Goal: Task Accomplishment & Management: Complete application form

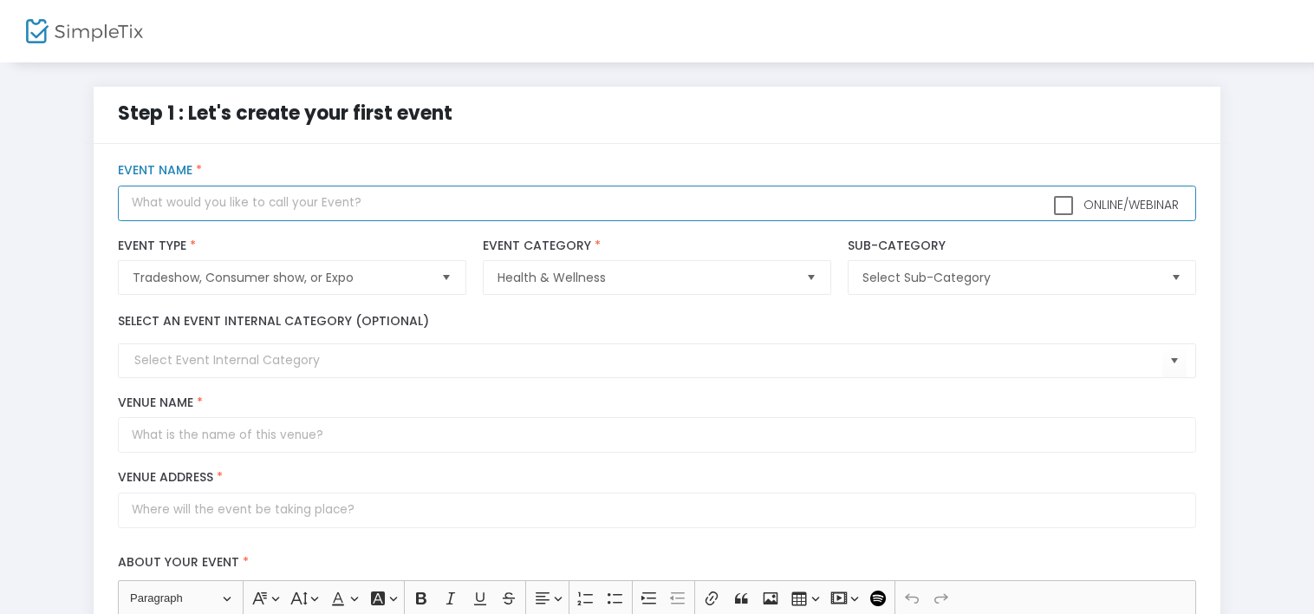
click at [347, 205] on input "text" at bounding box center [656, 203] width 1077 height 36
click at [442, 281] on span "Select" at bounding box center [446, 277] width 29 height 29
type input "SHE WOLF WOMENS EMPOWERMENT SUMMIT 3.0"
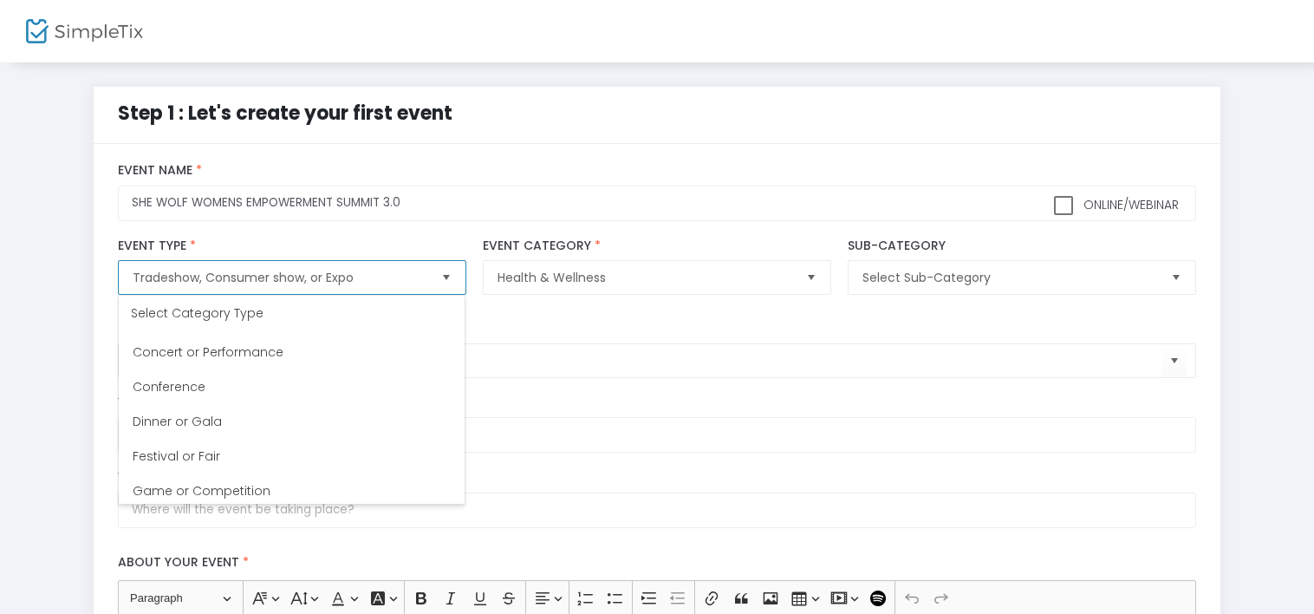
scroll to position [155, 0]
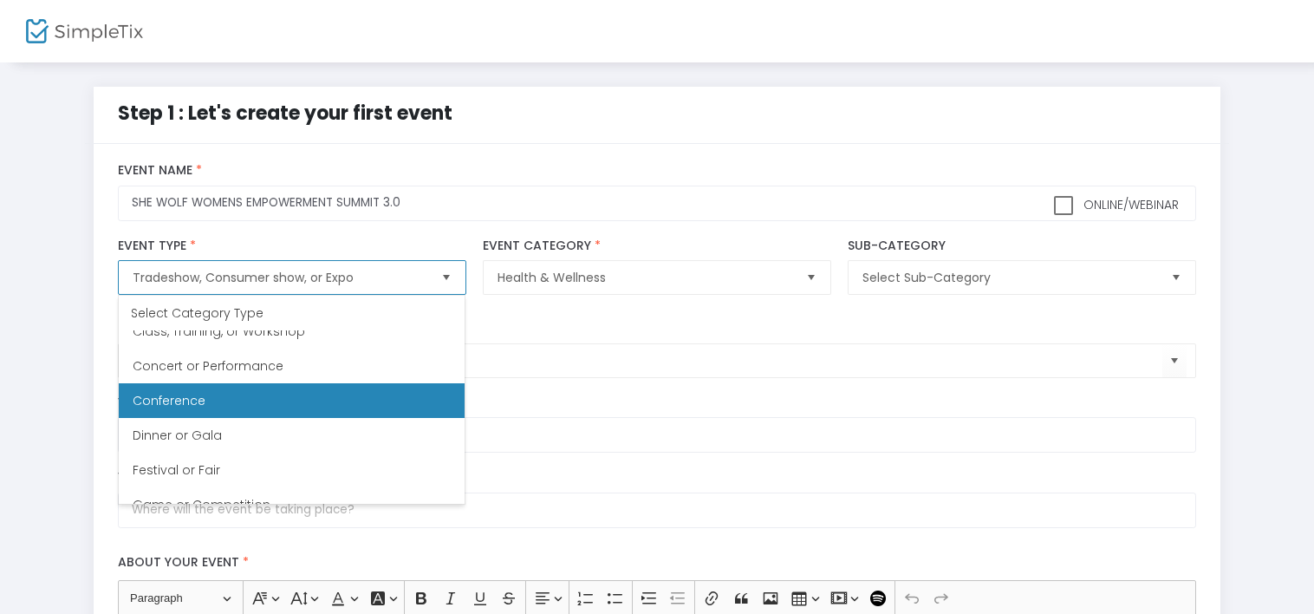
click at [172, 395] on span "Conference" at bounding box center [169, 400] width 73 height 17
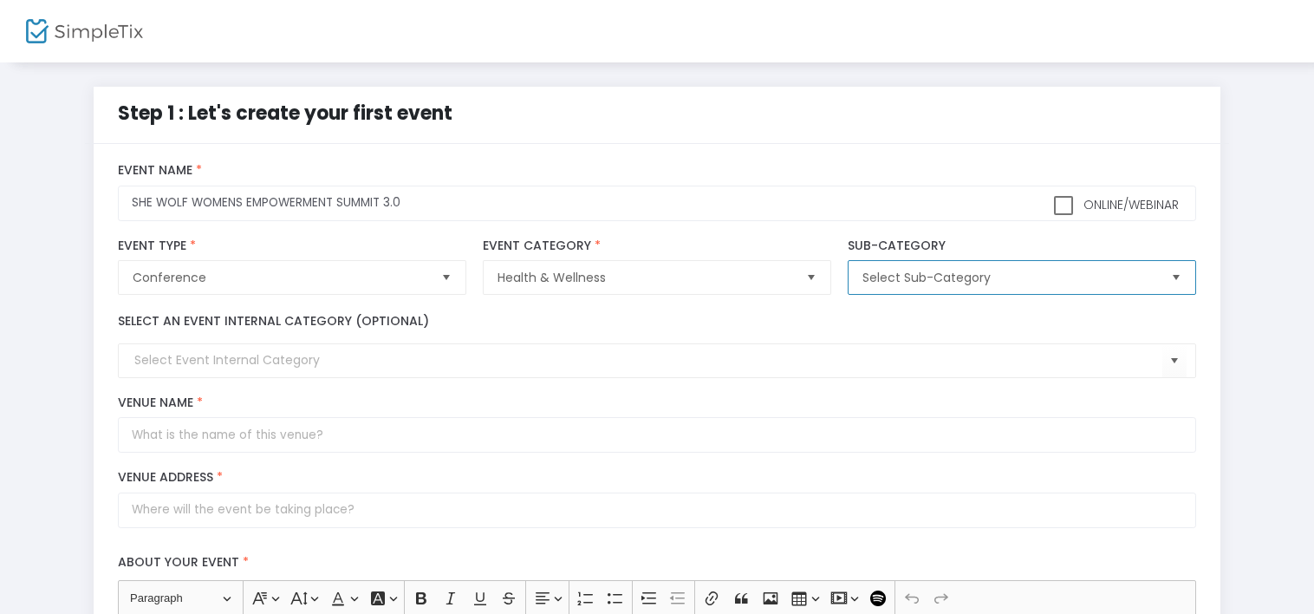
click at [1003, 263] on span "Select Sub-Category" at bounding box center [1009, 277] width 308 height 33
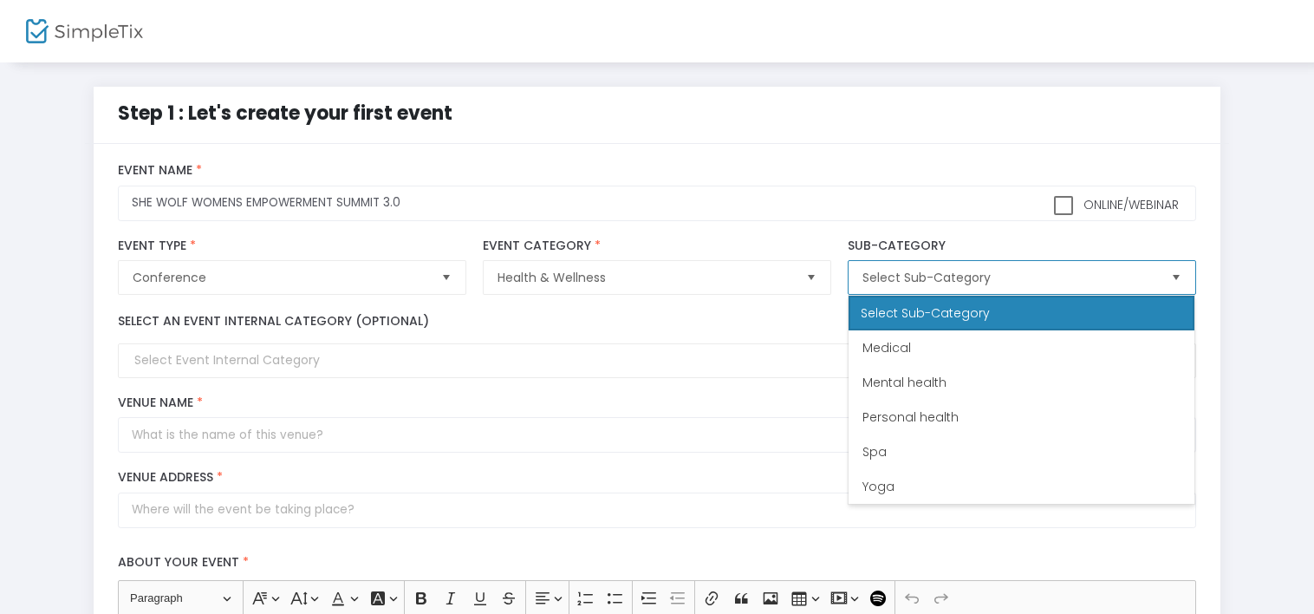
scroll to position [35, 0]
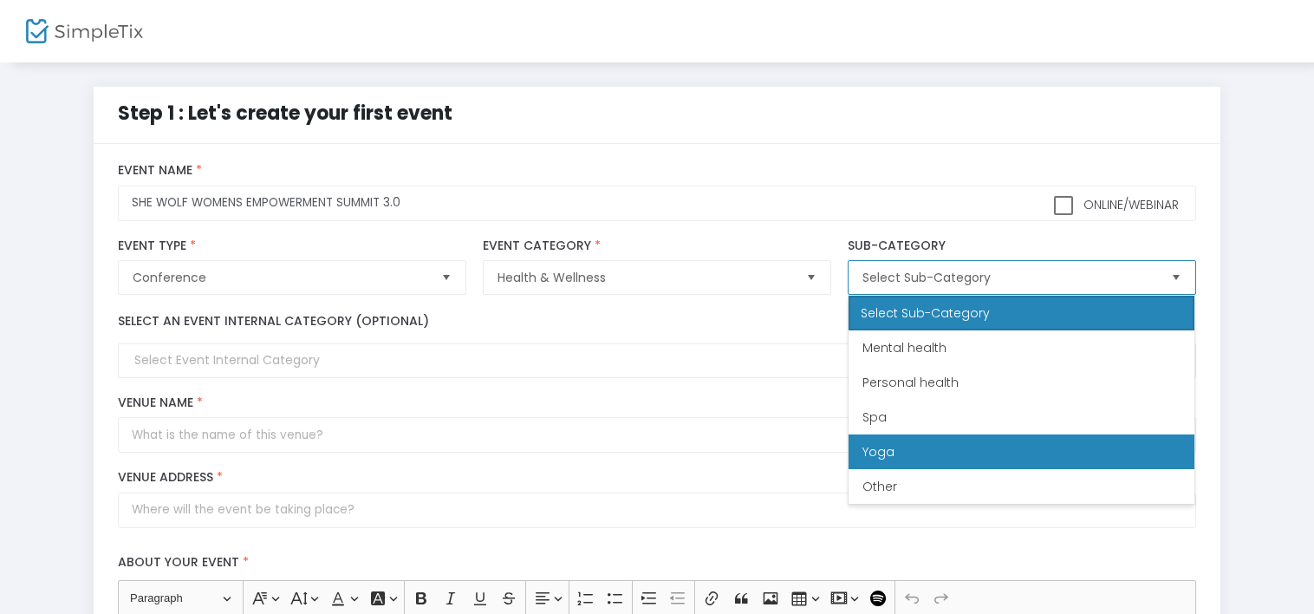
click at [959, 443] on li "Yoga" at bounding box center [1022, 451] width 346 height 35
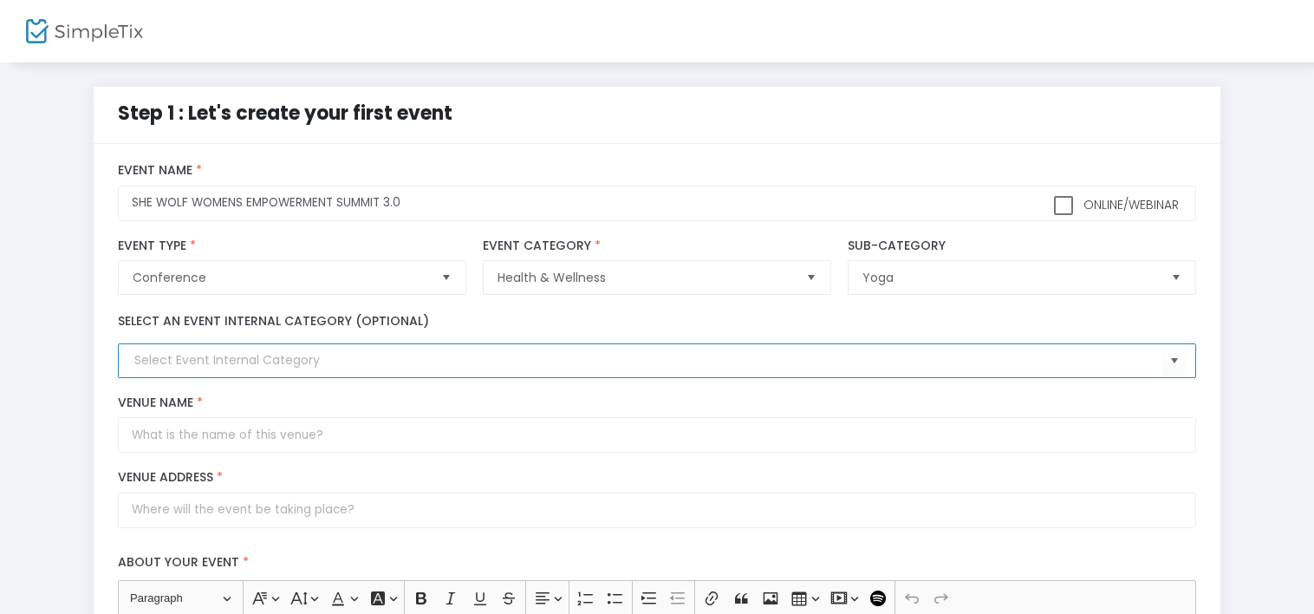
click at [307, 367] on input at bounding box center [647, 360] width 1027 height 18
click at [1172, 363] on span "Select" at bounding box center [1174, 361] width 29 height 29
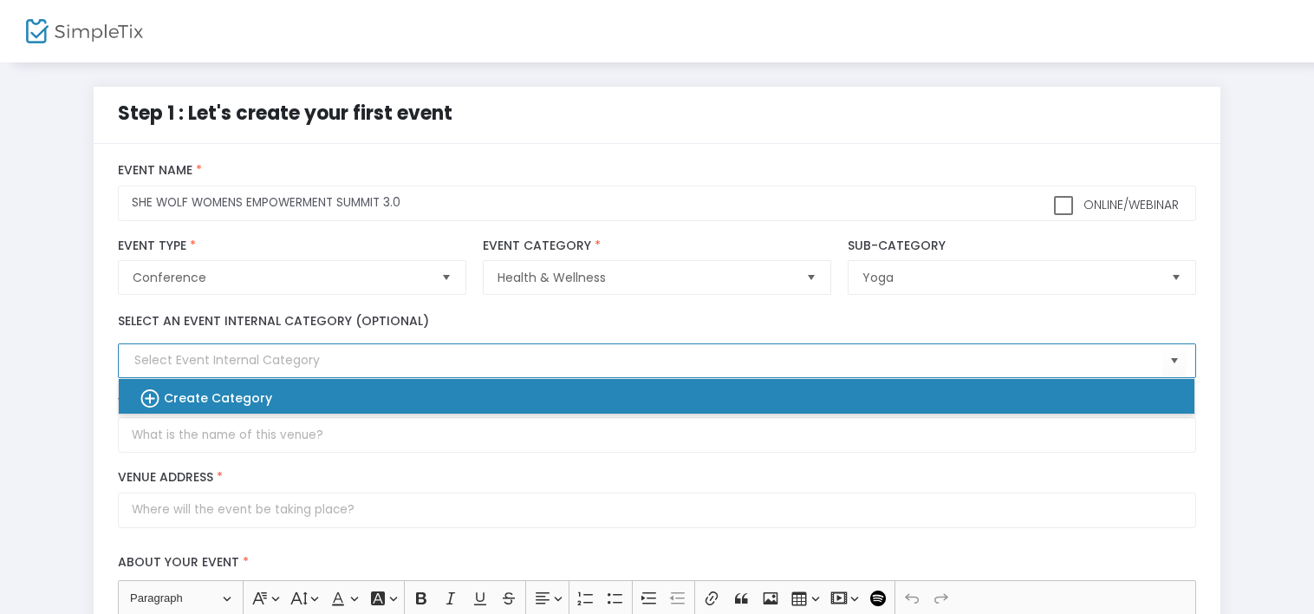
click at [347, 388] on div "Create Category" at bounding box center [648, 396] width 1048 height 35
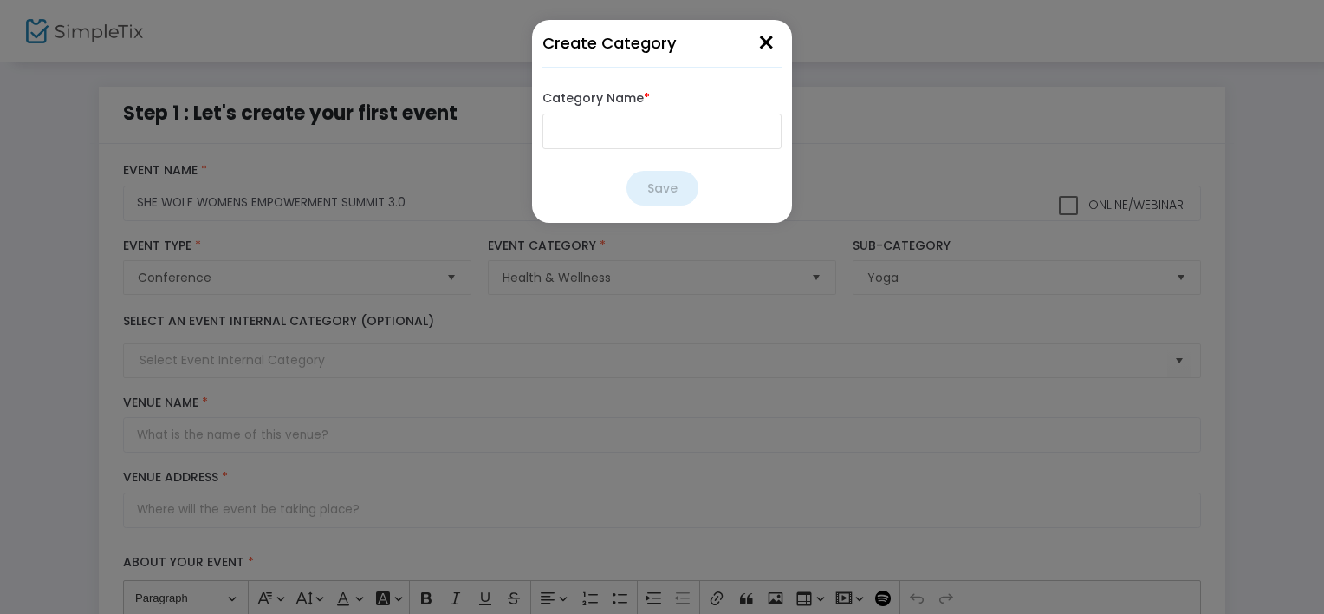
click at [639, 142] on input "Category Name *" at bounding box center [662, 132] width 239 height 36
type input "WOMENS EMPOWERMENT"
click at [655, 194] on button "Save" at bounding box center [663, 188] width 72 height 35
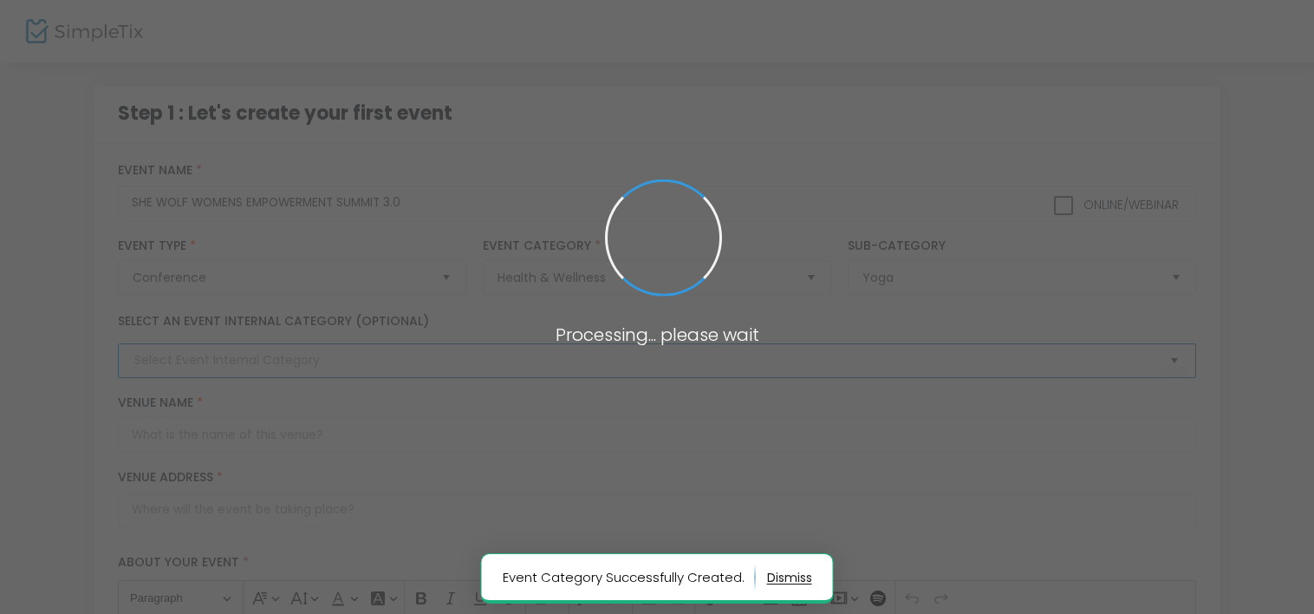
type input "WOMENS EMPOWERMENT"
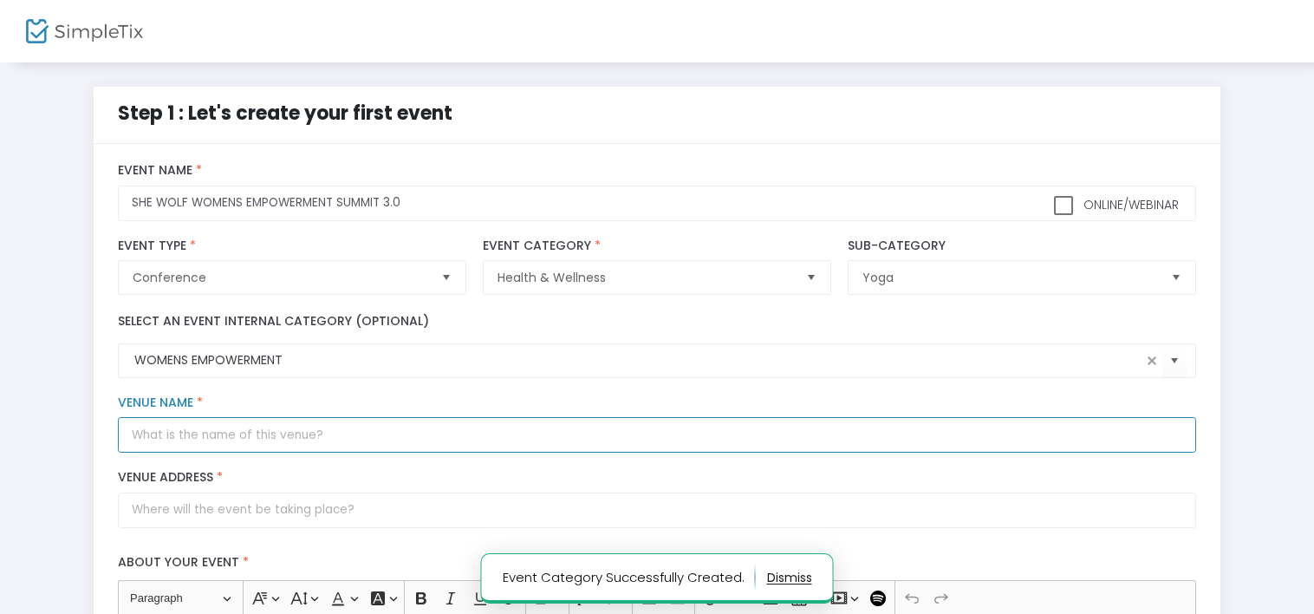
click at [388, 440] on input "Venue Name *" at bounding box center [656, 435] width 1077 height 36
